Goal: Ask a question

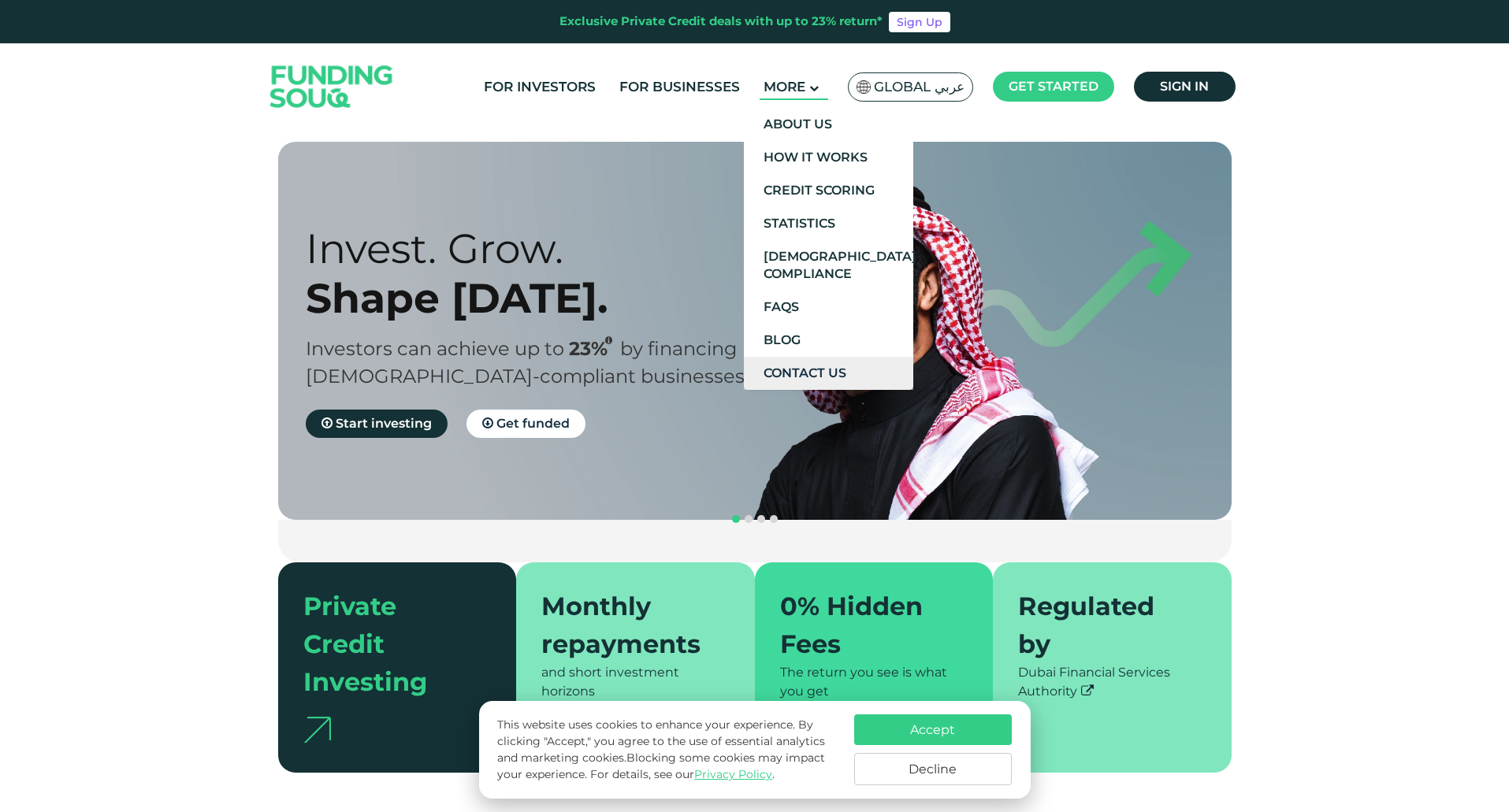
click at [820, 374] on link "Contact Us" at bounding box center [828, 373] width 170 height 33
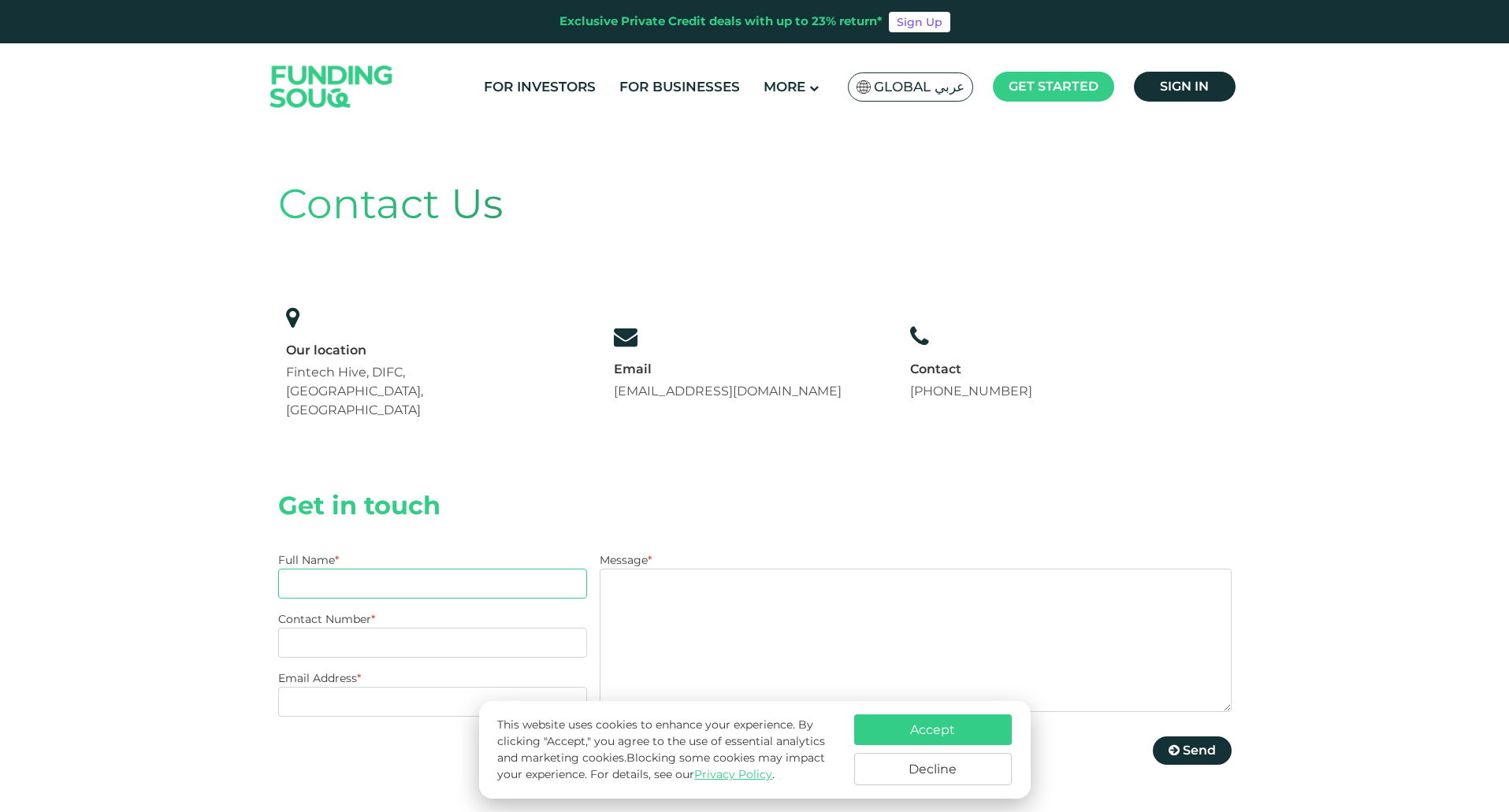
click at [389, 569] on input "Full Name *" at bounding box center [432, 583] width 309 height 30
type input "[PERSON_NAME]"
click at [410, 628] on input "Contact Number *" at bounding box center [432, 642] width 309 height 30
click at [395, 687] on input "Email Address *" at bounding box center [432, 701] width 309 height 30
type input "[EMAIL_ADDRESS][DOMAIN_NAME]"
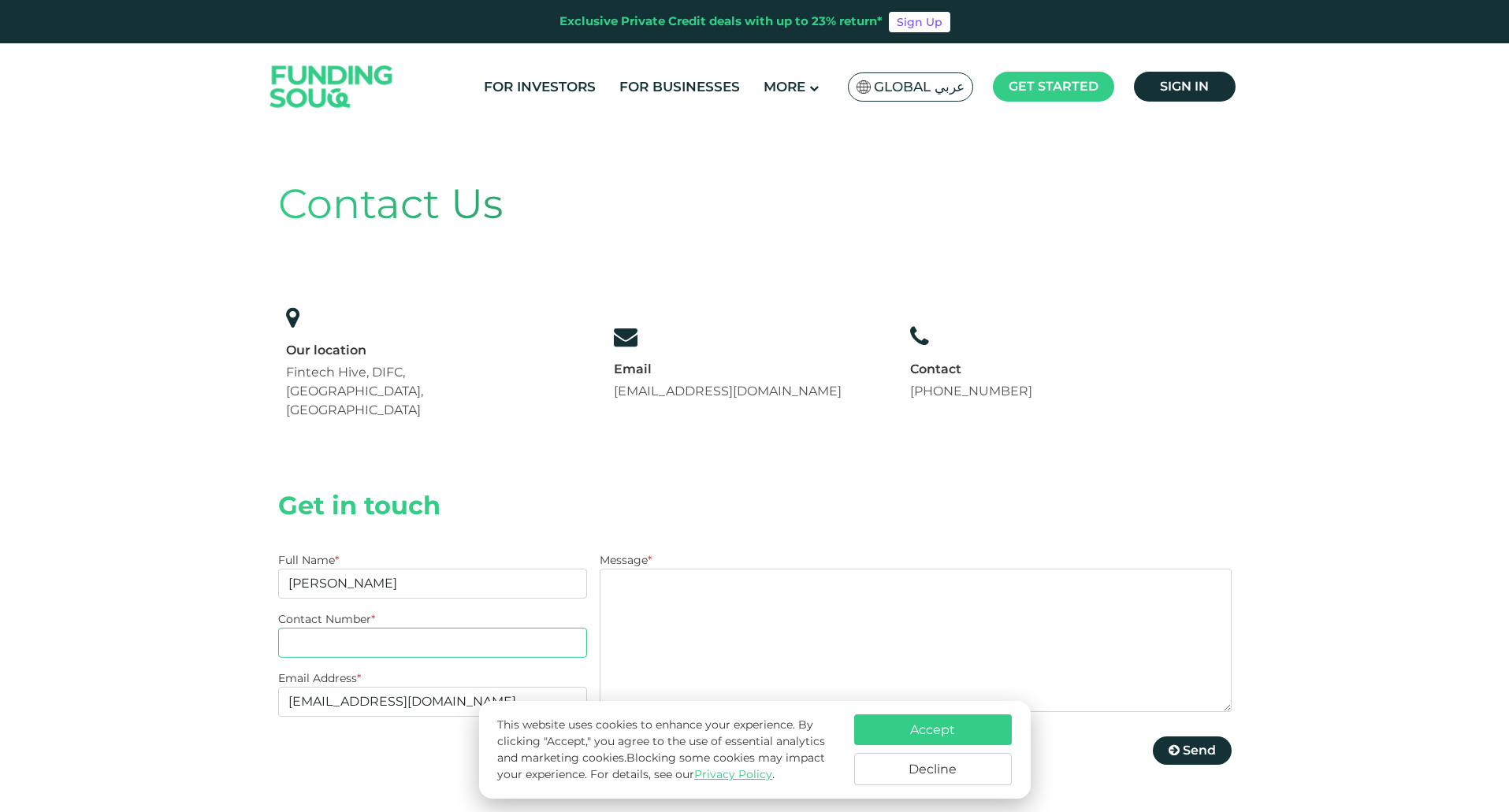
click at [326, 628] on input "Contact Number *" at bounding box center [432, 642] width 309 height 30
type input "00447579807589"
click at [705, 586] on textarea "Message *" at bounding box center [915, 641] width 631 height 143
type textarea "I have tried to reset password but I do not receive the rest message. thanks"
click at [909, 727] on button "Accept" at bounding box center [933, 729] width 158 height 31
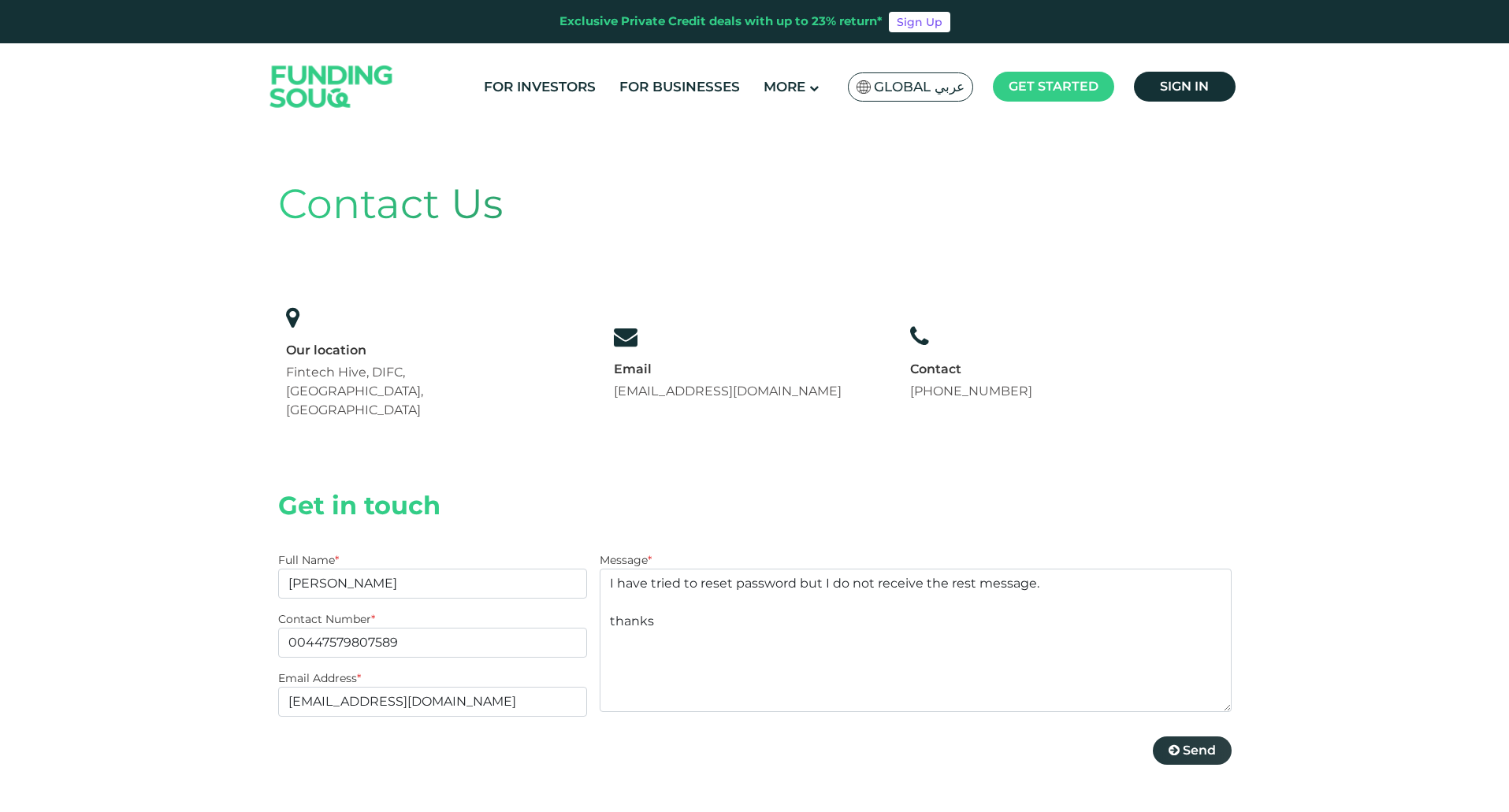
click at [1211, 737] on button "Send" at bounding box center [1191, 750] width 79 height 28
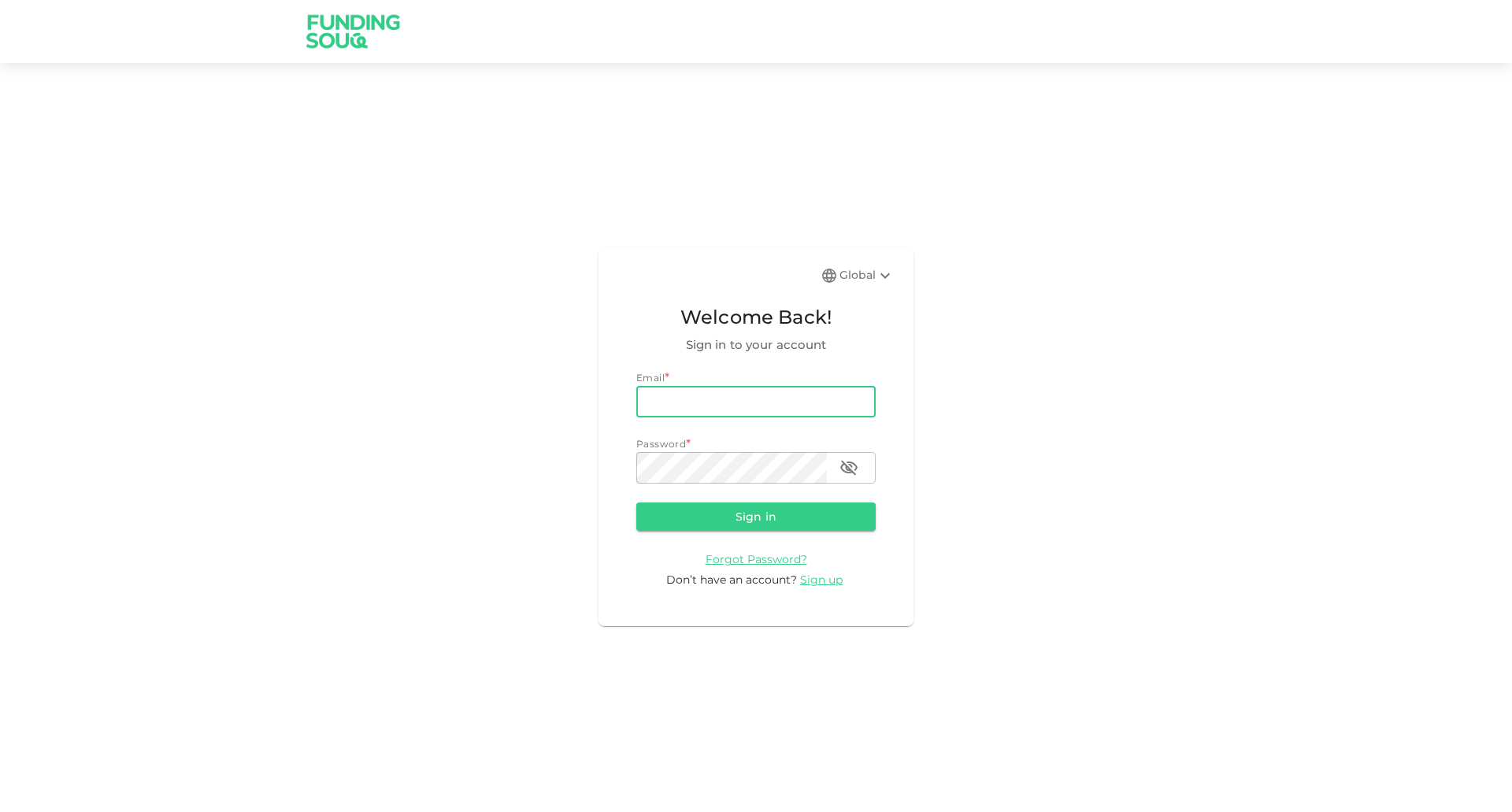
click at [746, 399] on input "email" at bounding box center [756, 401] width 239 height 32
click at [771, 559] on span "Forgot Password?" at bounding box center [756, 560] width 102 height 15
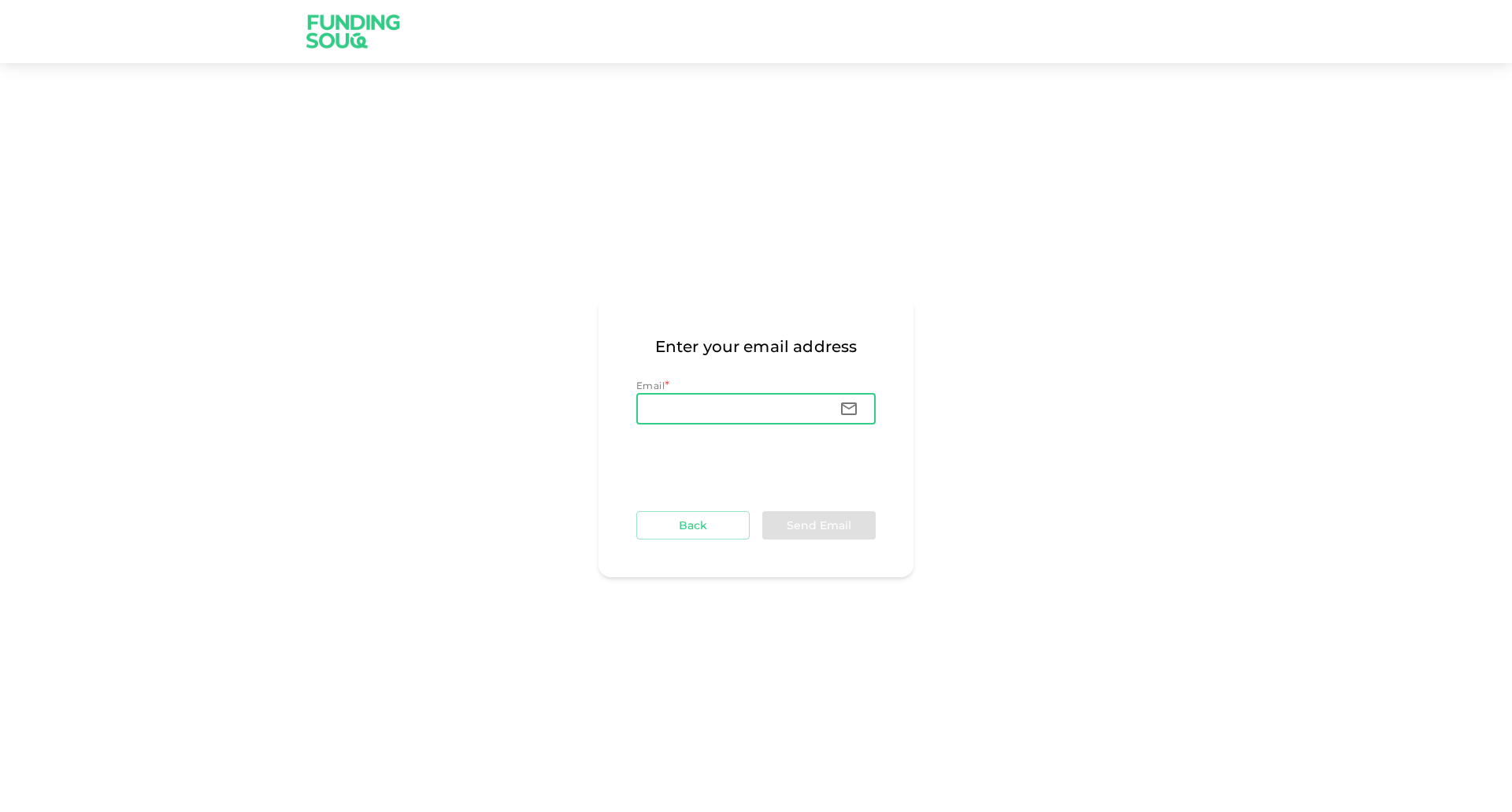
click at [729, 416] on input "Email" at bounding box center [732, 408] width 190 height 32
type input "saroraaziz83@gmail.com"
click at [817, 519] on button "Send Email" at bounding box center [818, 524] width 113 height 28
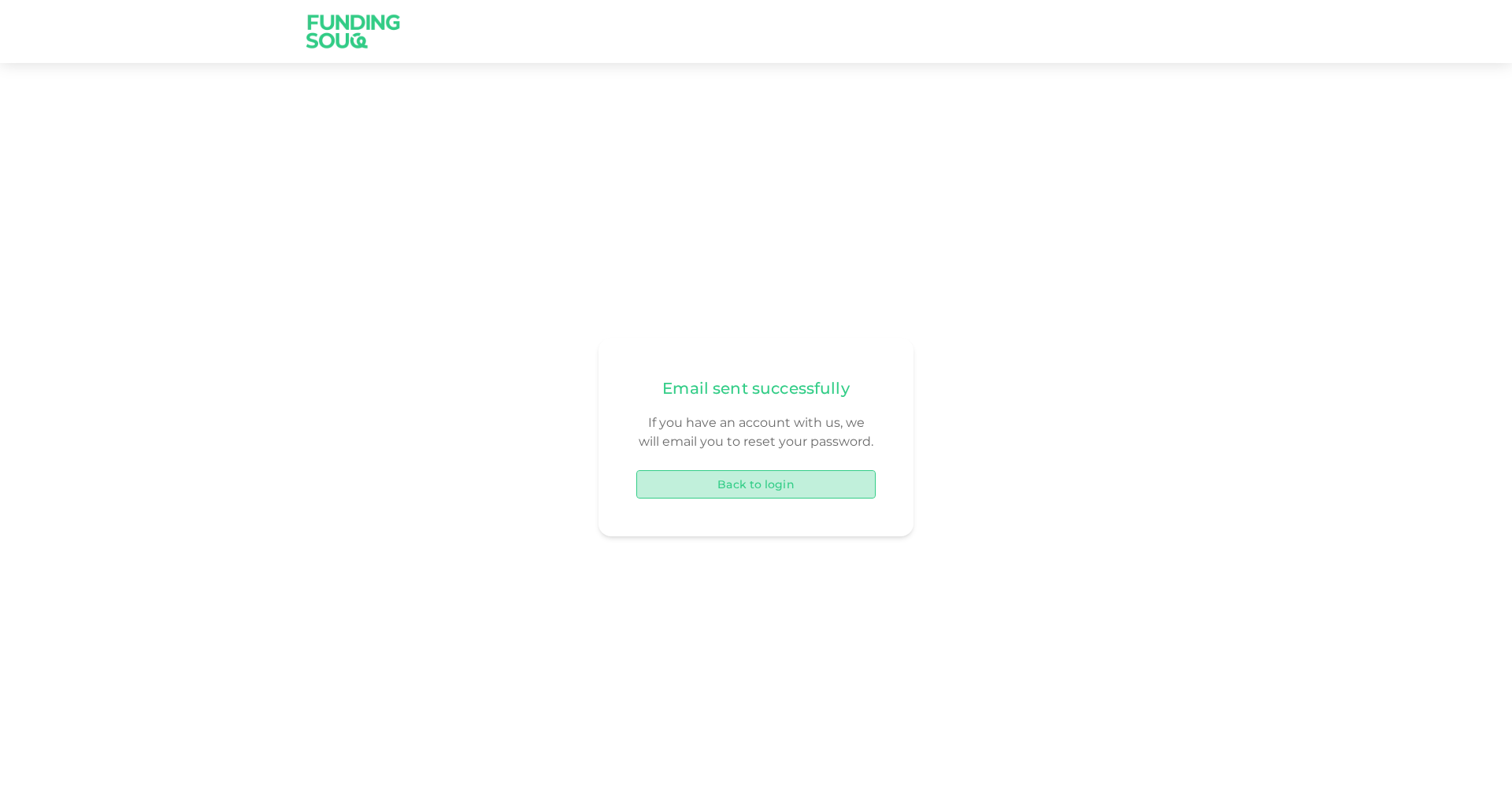
click at [790, 482] on button "Back to login" at bounding box center [756, 484] width 239 height 28
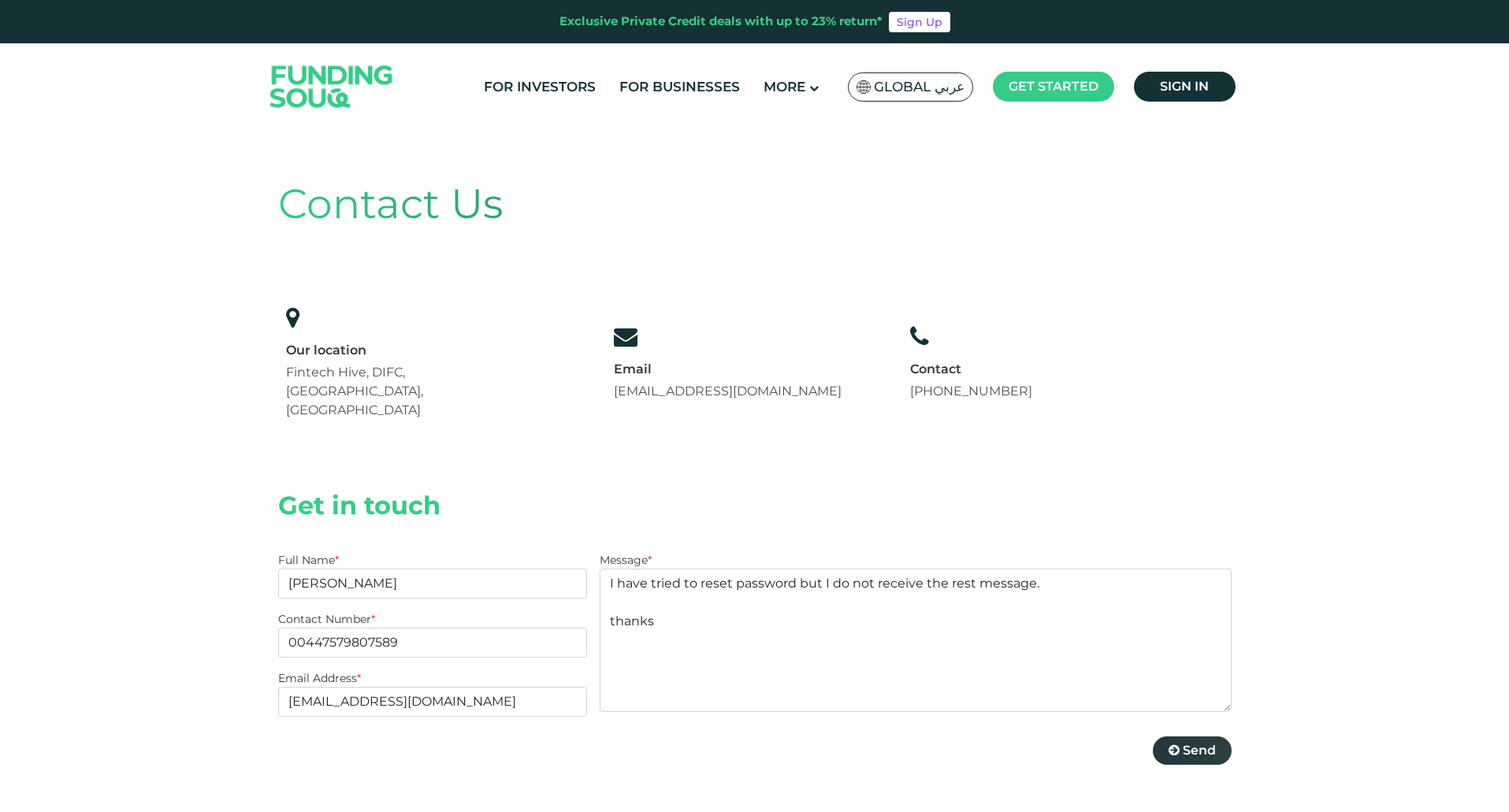
click at [1191, 743] on span "Send" at bounding box center [1199, 750] width 33 height 15
click at [1185, 743] on span "Send" at bounding box center [1199, 750] width 33 height 15
click at [572, 81] on link "For Investors" at bounding box center [540, 87] width 120 height 26
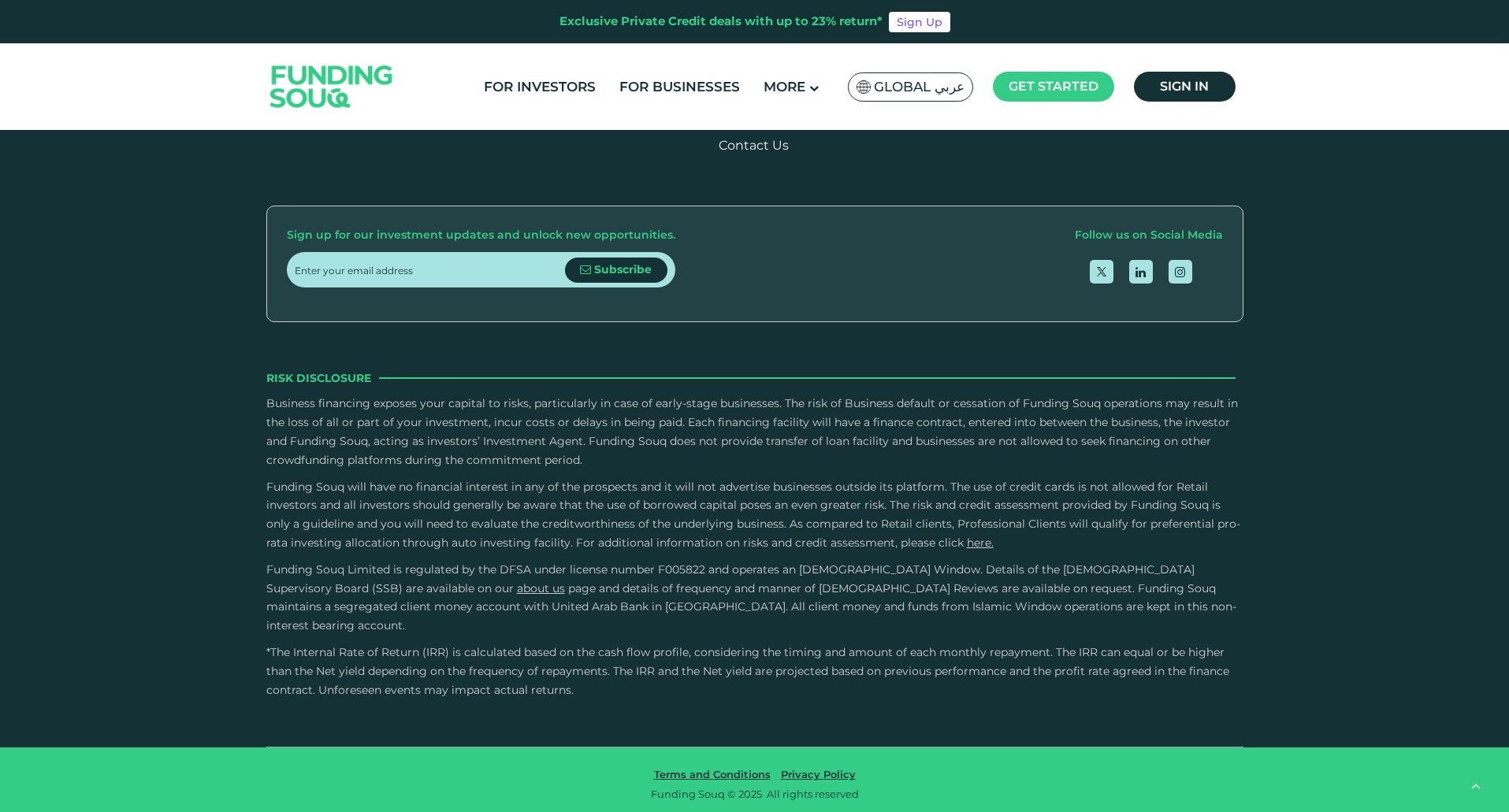
scroll to position [2915, 0]
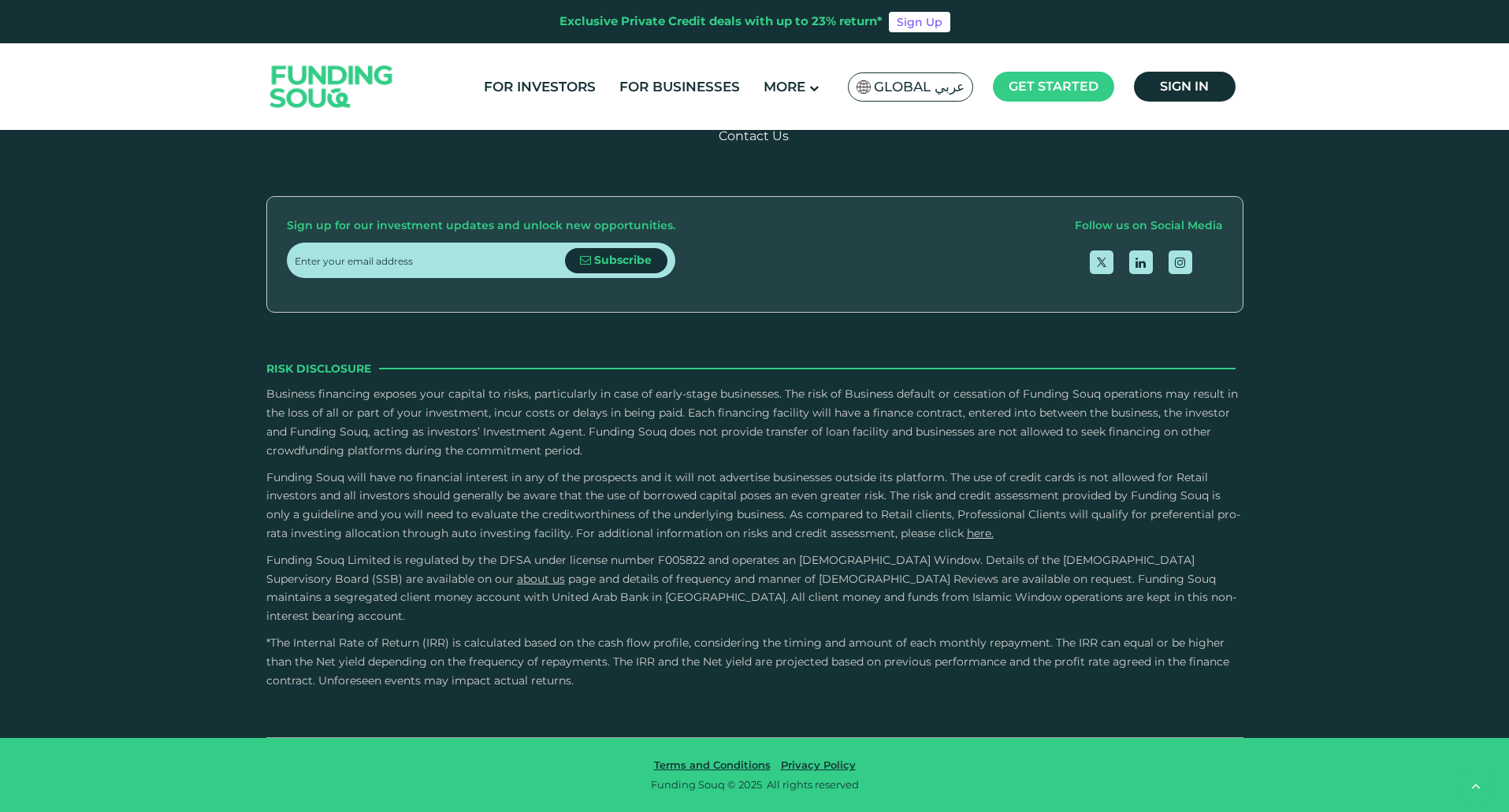
radio input "true"
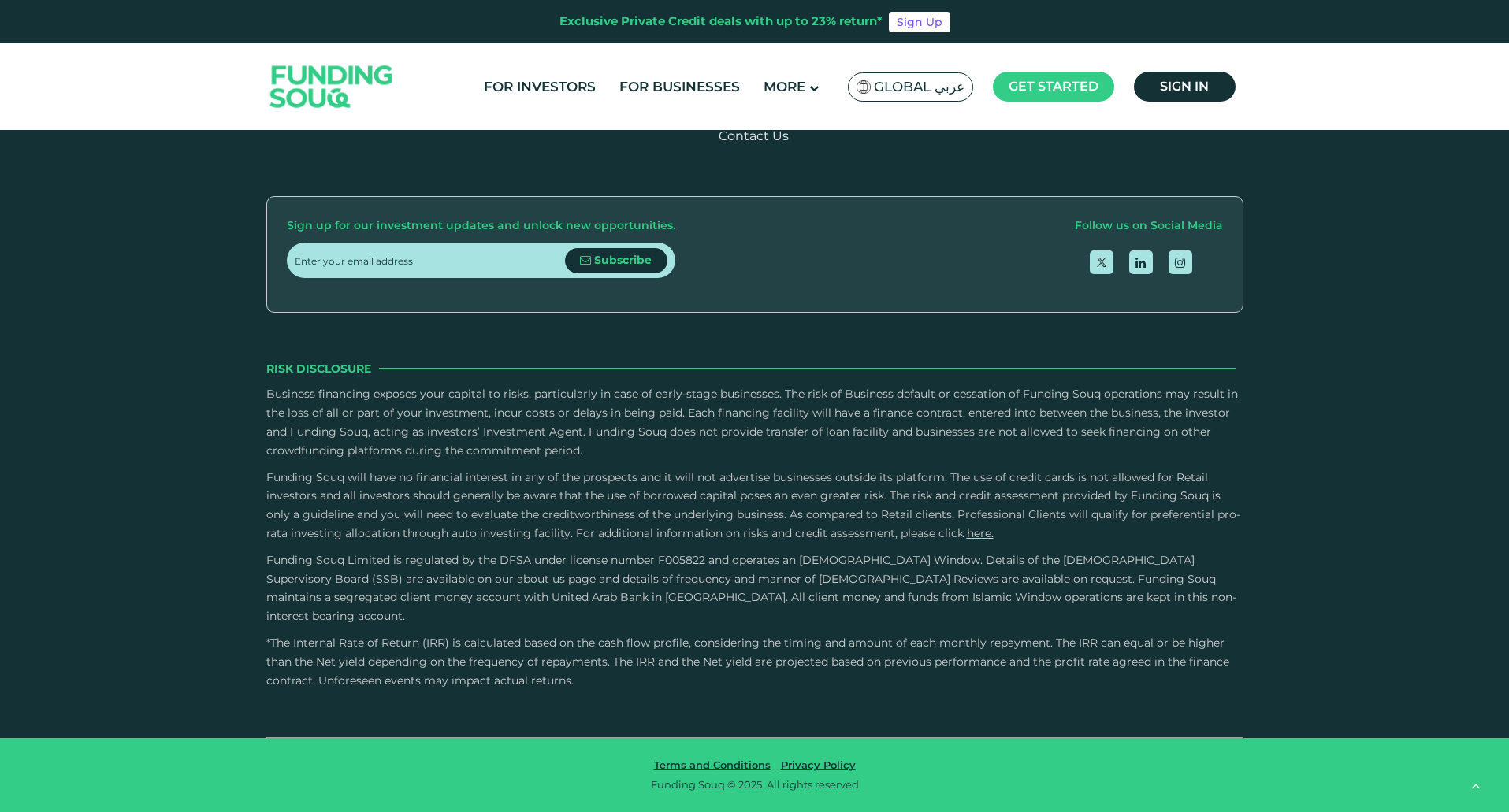
radio input "true"
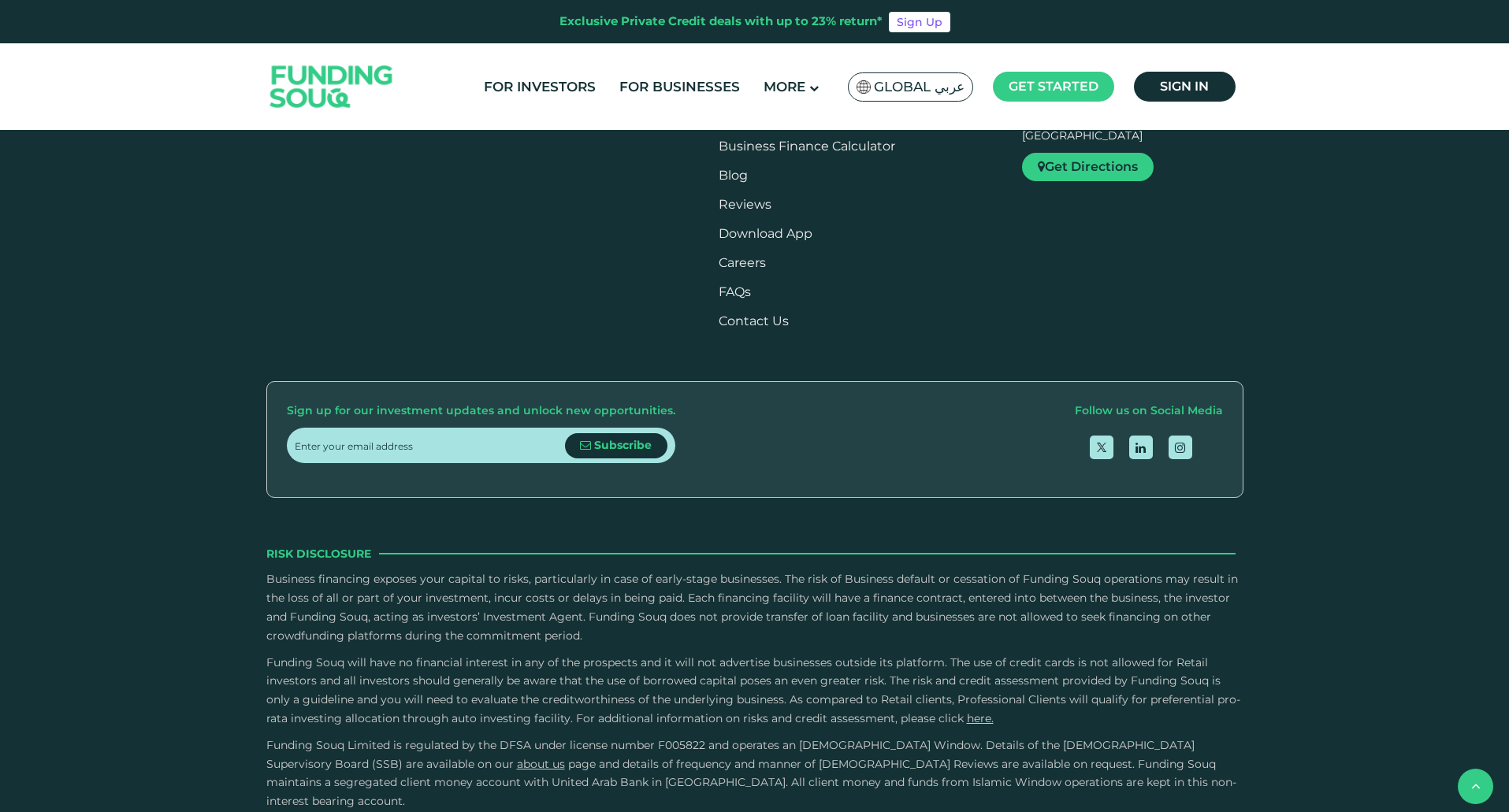
scroll to position [2599, 0]
